Goal: Find specific page/section: Find specific page/section

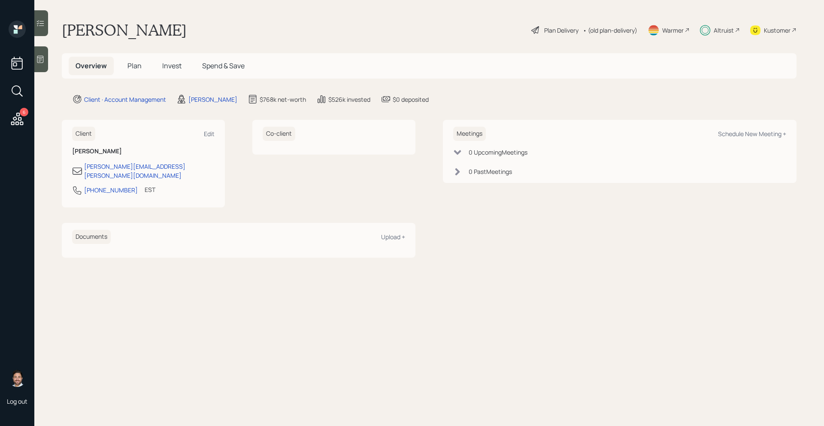
click at [723, 31] on div "Altruist" at bounding box center [724, 30] width 20 height 9
